Goal: Use online tool/utility: Utilize a website feature to perform a specific function

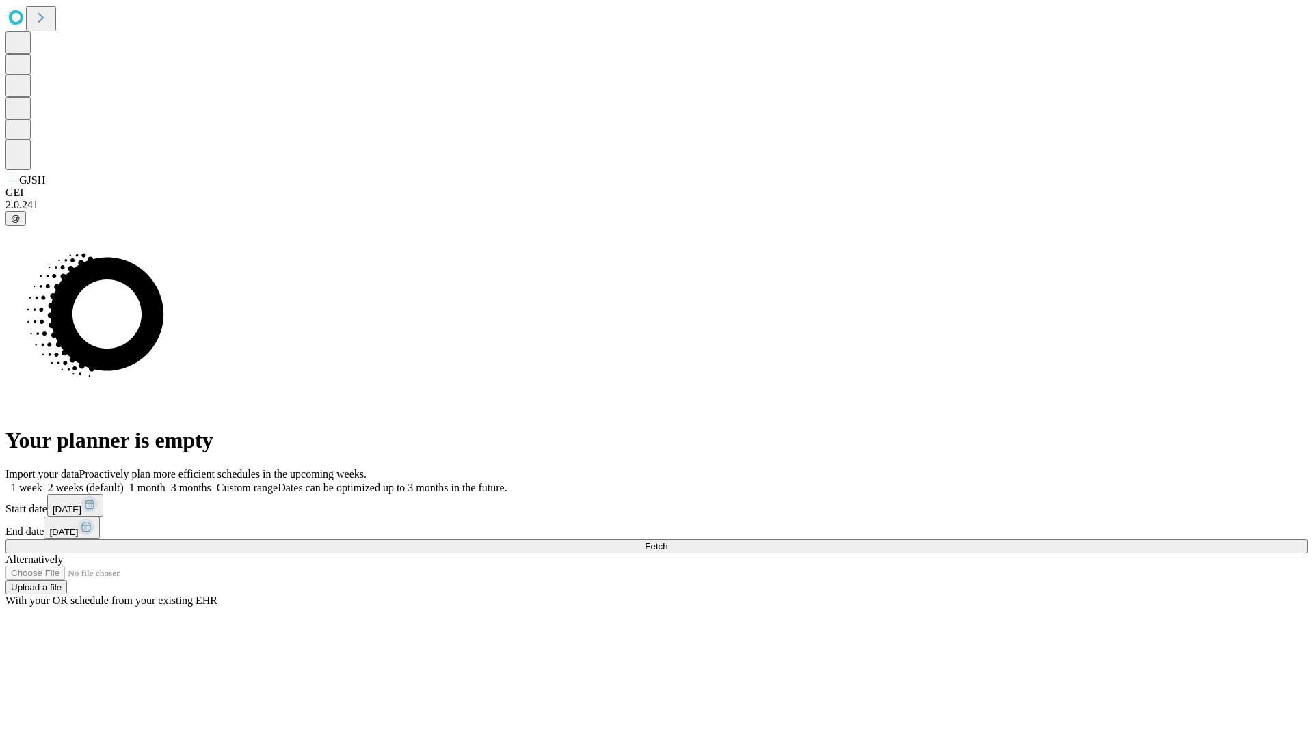
click at [667, 541] on span "Fetch" at bounding box center [656, 546] width 23 height 10
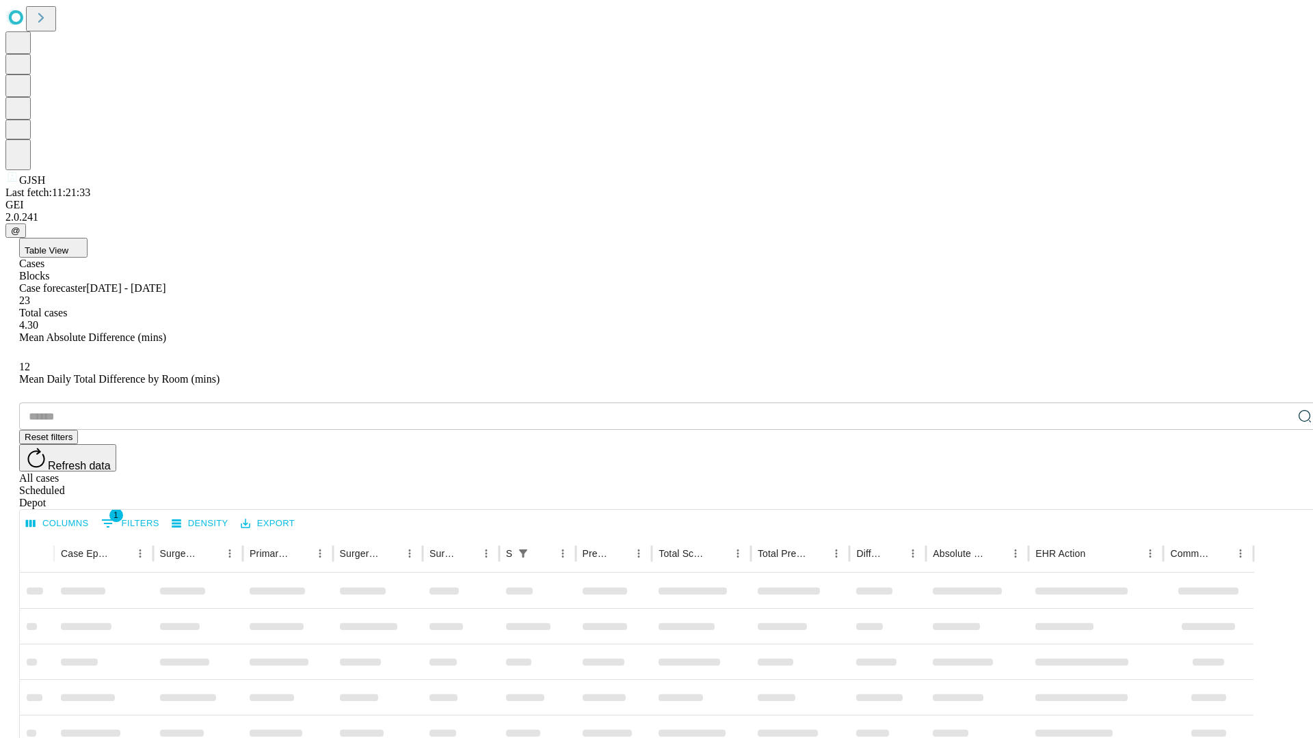
click at [68, 245] on span "Table View" at bounding box center [47, 250] width 44 height 10
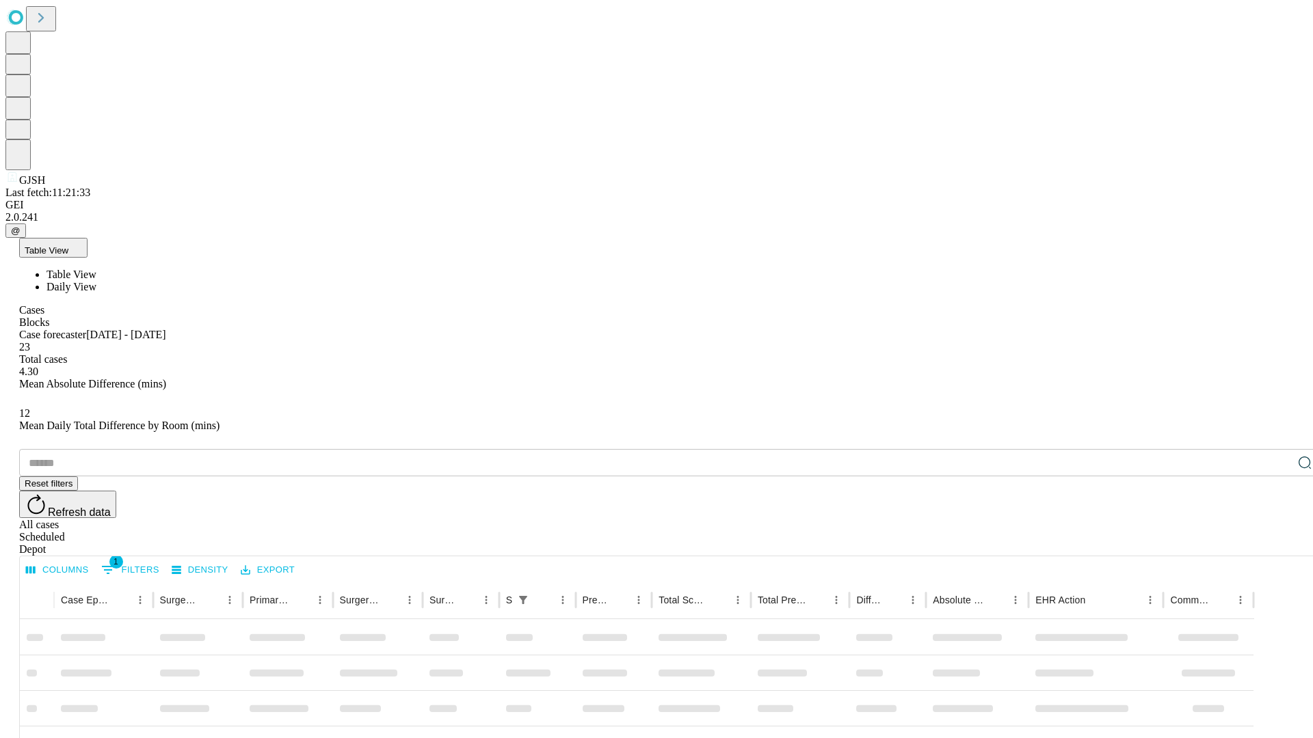
click at [96, 281] on span "Daily View" at bounding box center [71, 287] width 50 height 12
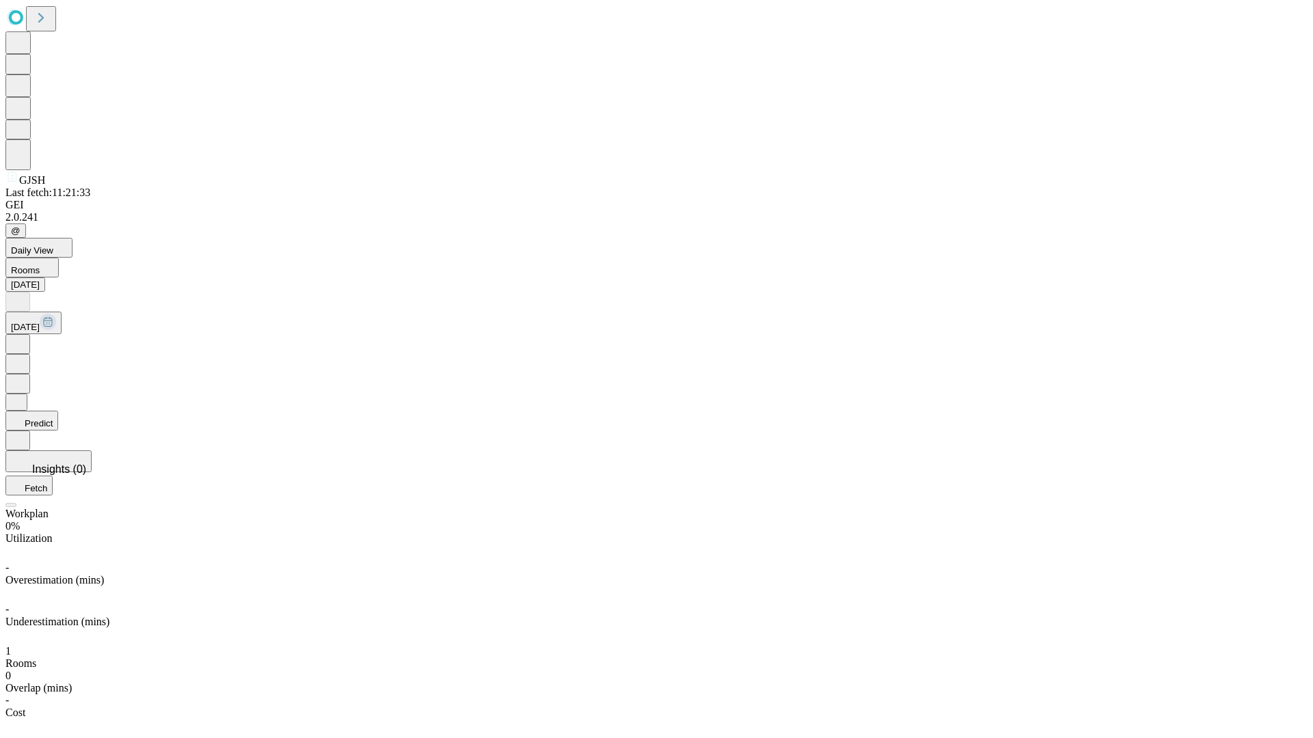
click at [58, 411] on button "Predict" at bounding box center [31, 421] width 53 height 20
